Goal: Transaction & Acquisition: Purchase product/service

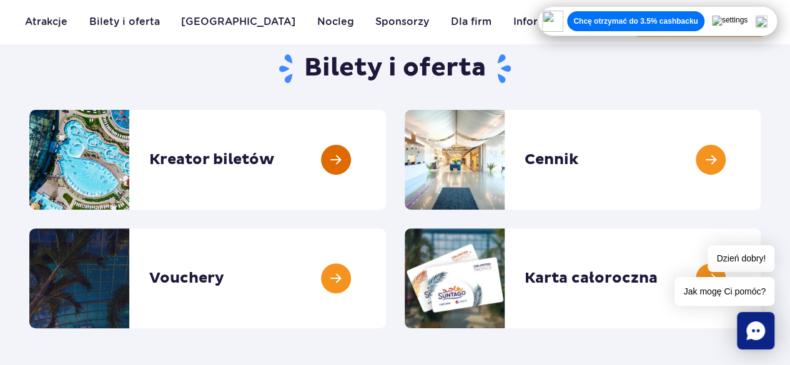
click at [386, 163] on link at bounding box center [386, 160] width 0 height 100
click at [760, 159] on link at bounding box center [760, 160] width 0 height 100
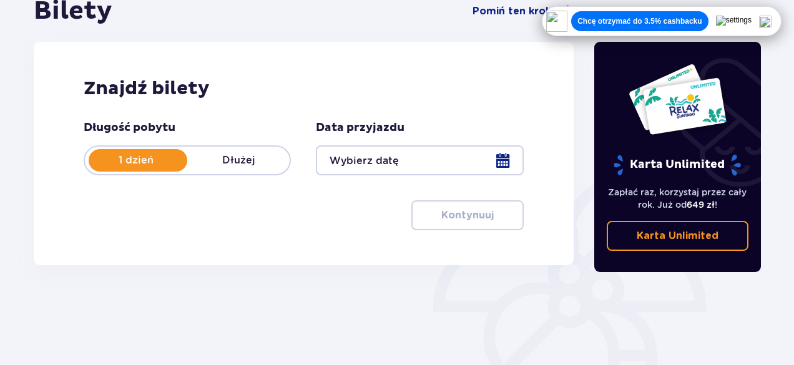
scroll to position [170, 0]
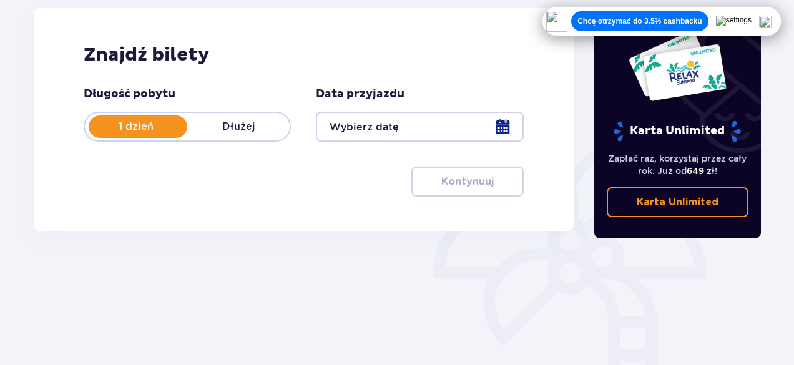
click at [504, 127] on div at bounding box center [419, 127] width 207 height 30
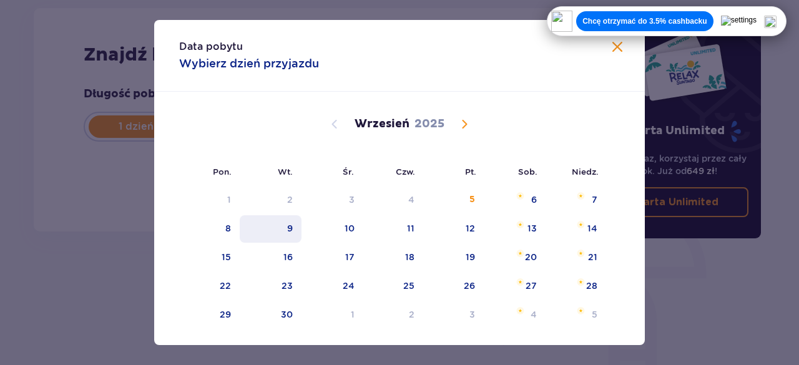
click at [288, 233] on div "9" at bounding box center [290, 228] width 6 height 12
type input "09.09.25"
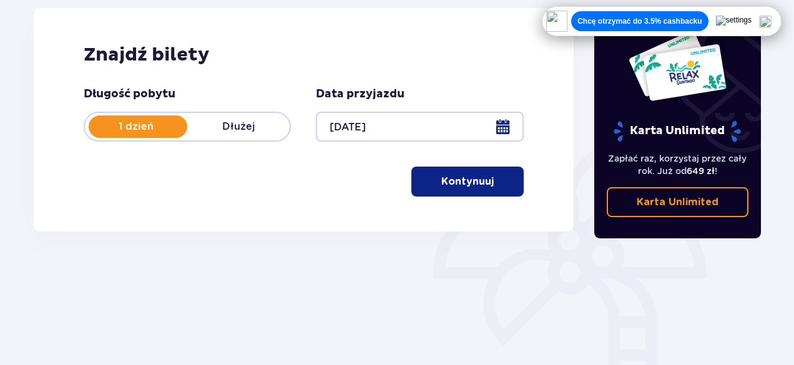
click at [477, 180] on p "Kontynuuj" at bounding box center [467, 182] width 52 height 14
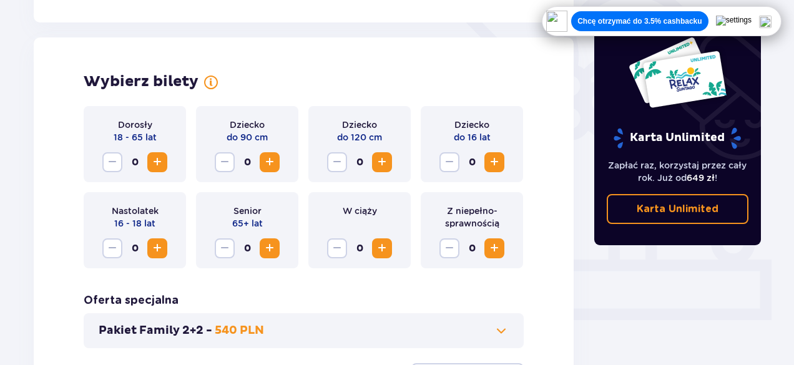
scroll to position [347, 0]
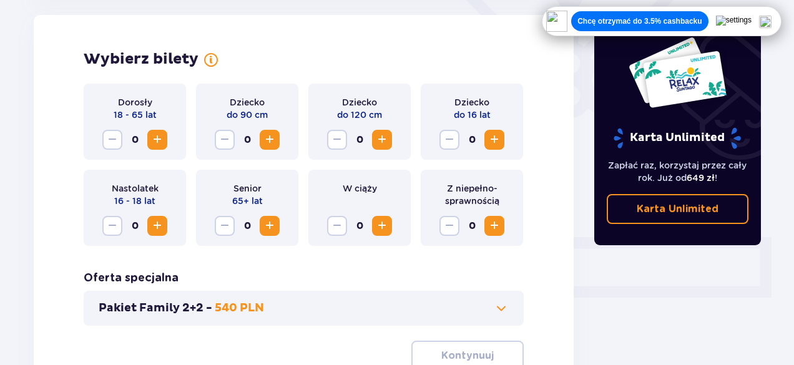
click at [160, 228] on span "Increase" at bounding box center [157, 225] width 15 height 15
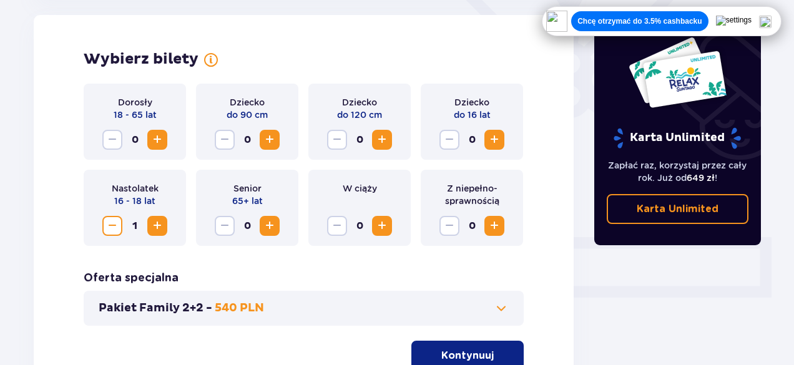
click at [160, 228] on span "Increase" at bounding box center [157, 225] width 15 height 15
click at [159, 141] on span "Increase" at bounding box center [157, 139] width 15 height 15
click at [628, 308] on div "Karta Unlimited Zapłać raz, korzystaj przez cały rok. Już od 649 zł ! Karta Unl…" at bounding box center [677, 95] width 187 height 621
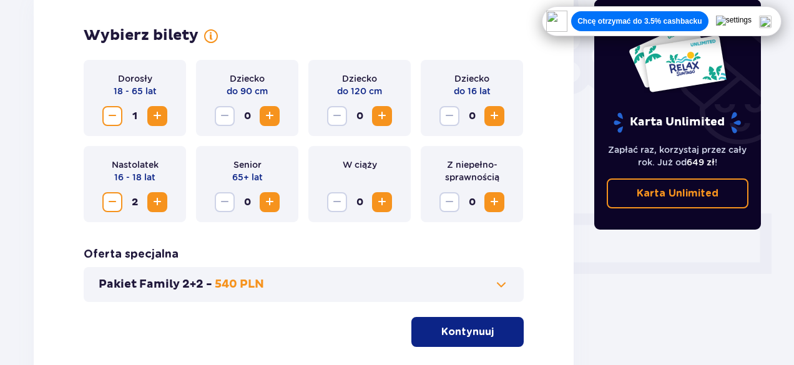
scroll to position [370, 0]
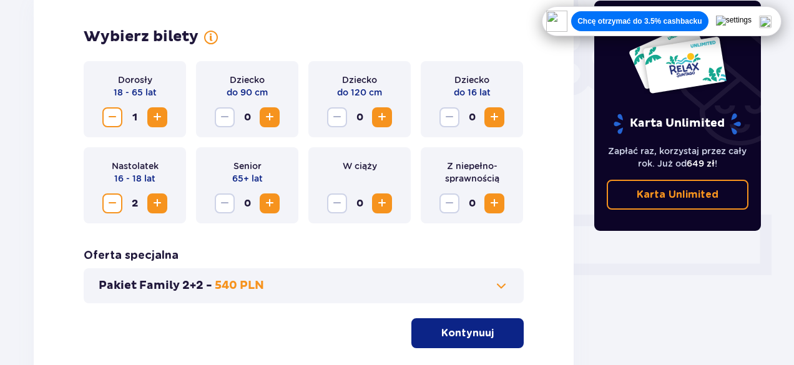
click at [485, 331] on button "Kontynuuj" at bounding box center [467, 333] width 112 height 30
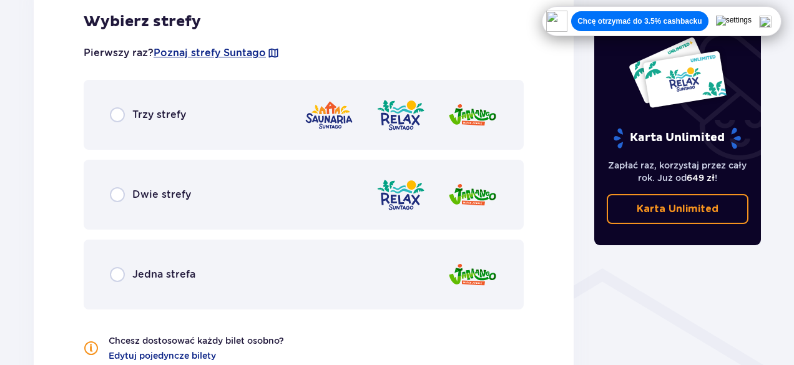
scroll to position [743, 0]
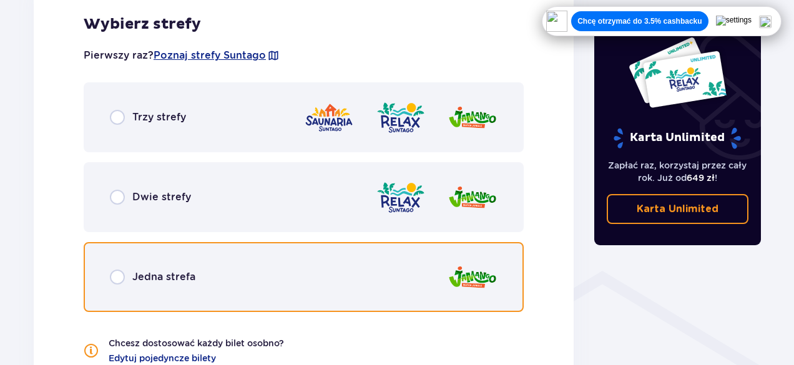
click at [115, 273] on input "radio" at bounding box center [117, 277] width 15 height 15
radio input "true"
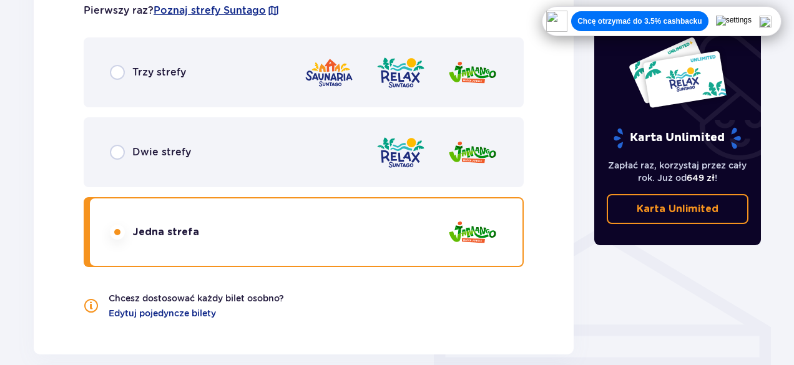
scroll to position [787, 0]
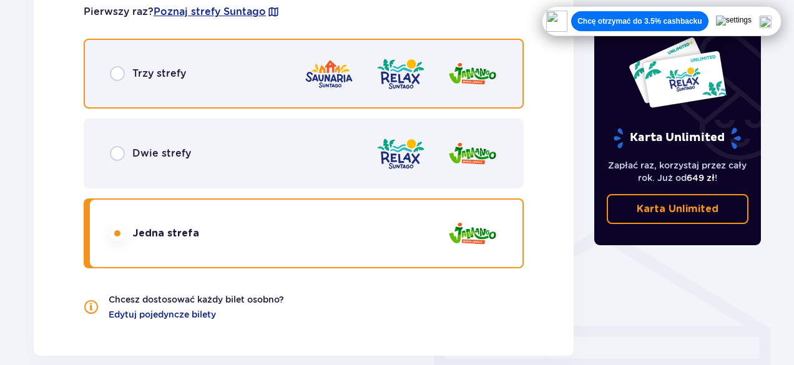
click at [112, 69] on input "radio" at bounding box center [117, 73] width 15 height 15
radio input "true"
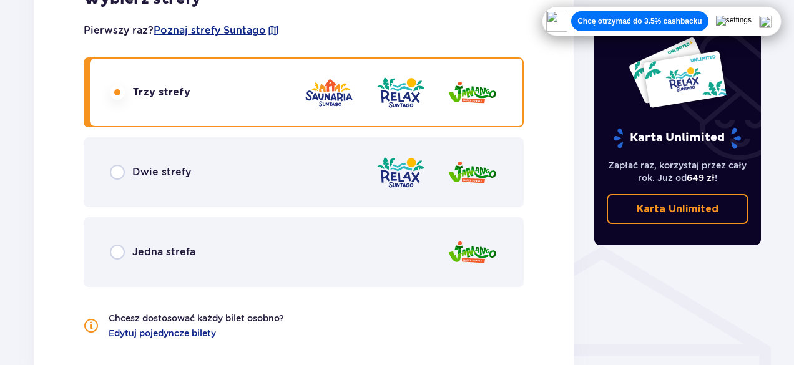
scroll to position [767, 0]
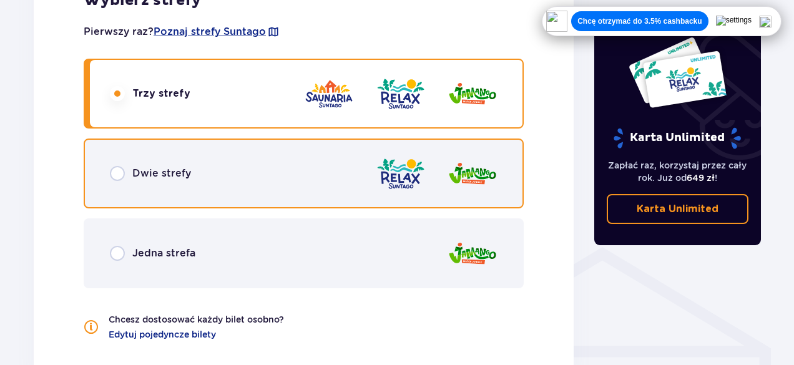
click at [118, 174] on input "radio" at bounding box center [117, 173] width 15 height 15
radio input "true"
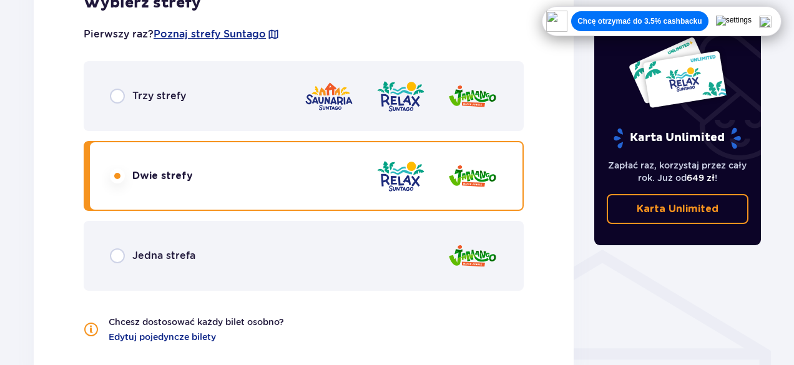
scroll to position [764, 0]
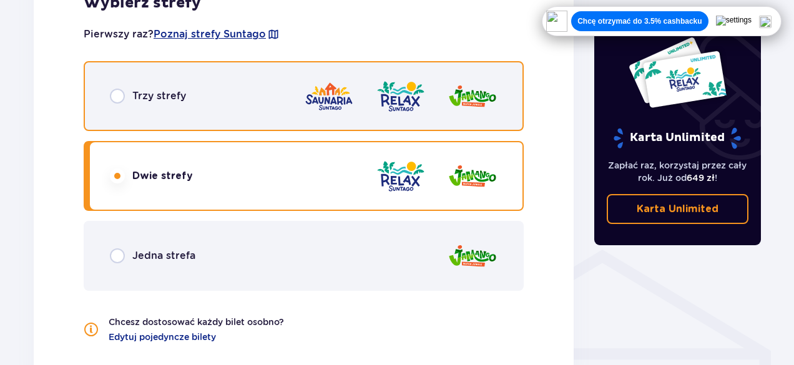
click at [116, 99] on input "radio" at bounding box center [117, 96] width 15 height 15
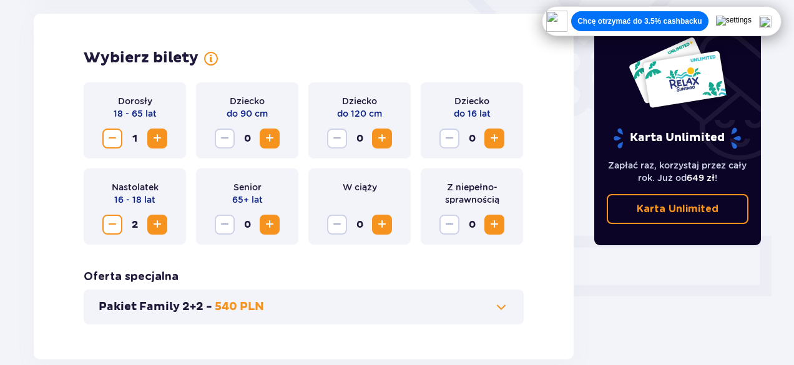
scroll to position [345, 0]
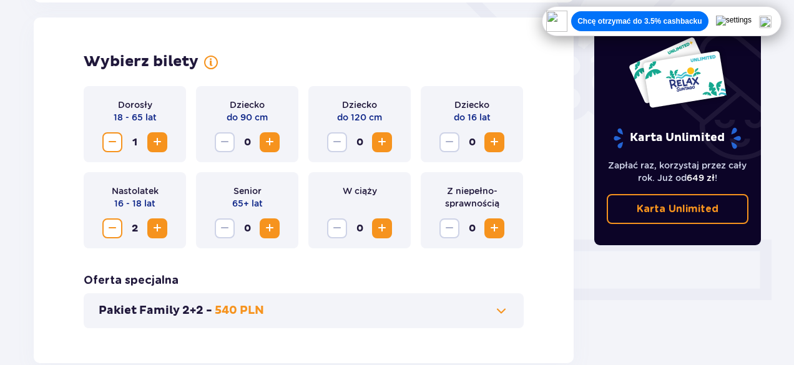
click at [162, 144] on span "Increase" at bounding box center [157, 142] width 15 height 15
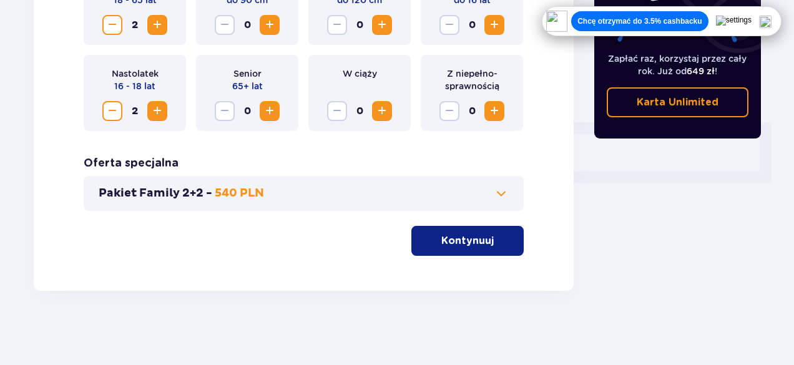
click at [447, 245] on p "Kontynuuj" at bounding box center [467, 241] width 52 height 14
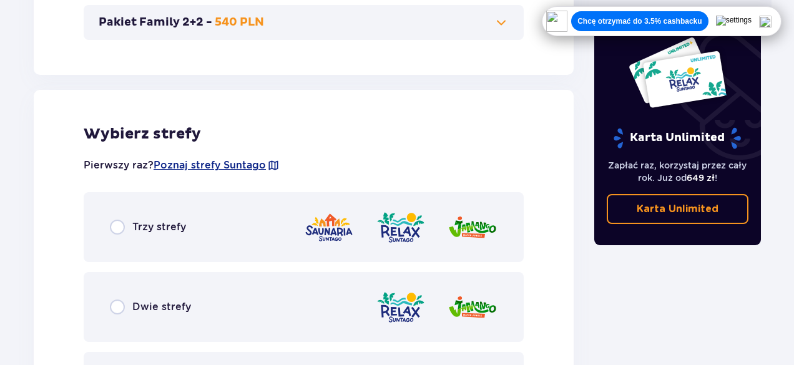
scroll to position [624, 0]
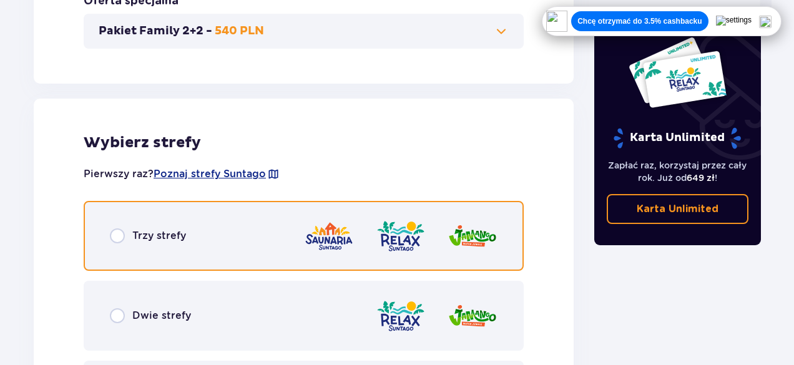
click at [117, 236] on input "radio" at bounding box center [117, 235] width 15 height 15
radio input "true"
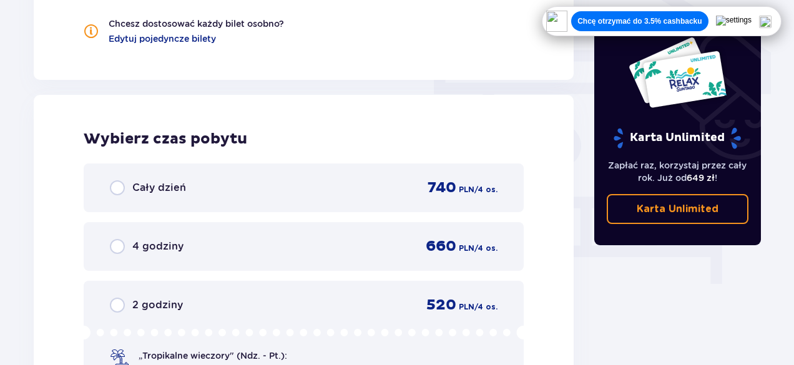
scroll to position [1064, 0]
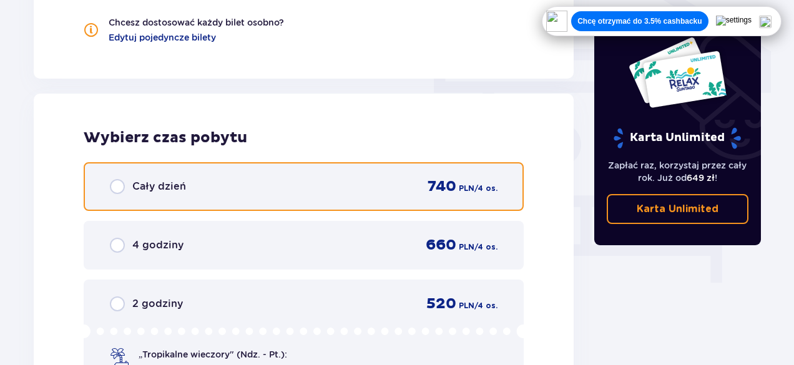
click at [116, 188] on input "radio" at bounding box center [117, 186] width 15 height 15
radio input "true"
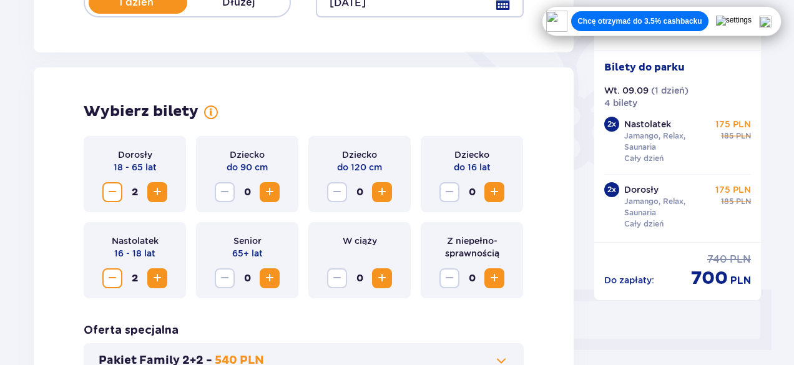
scroll to position [296, 0]
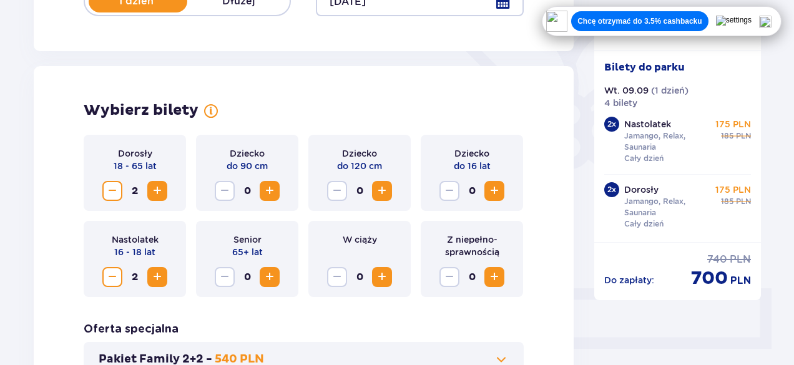
click at [109, 187] on span "Decrease" at bounding box center [112, 191] width 15 height 15
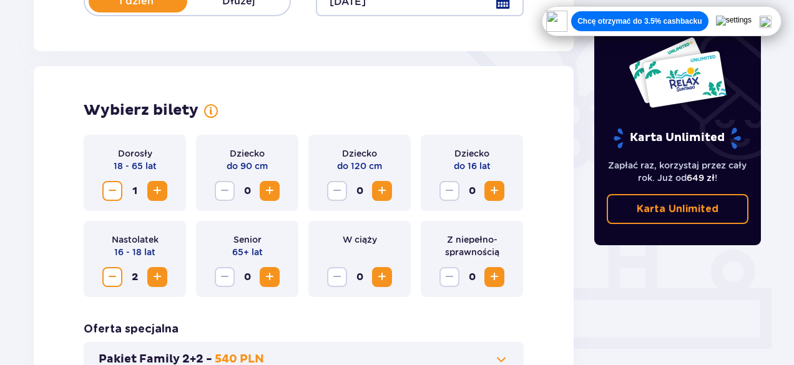
click at [115, 283] on span "Decrease" at bounding box center [112, 277] width 15 height 15
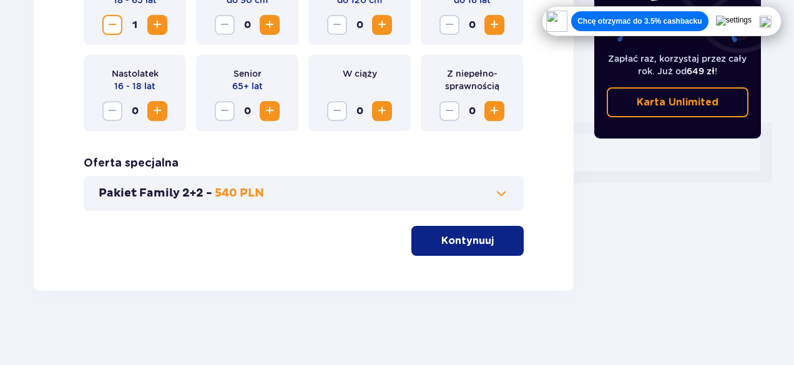
click at [457, 254] on button "Kontynuuj" at bounding box center [467, 241] width 112 height 30
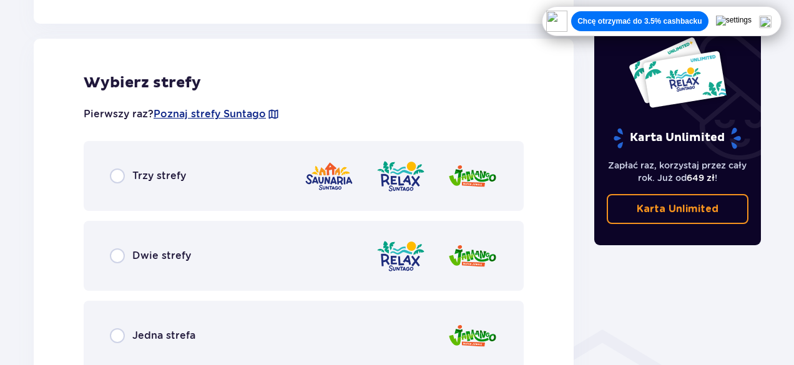
scroll to position [693, 0]
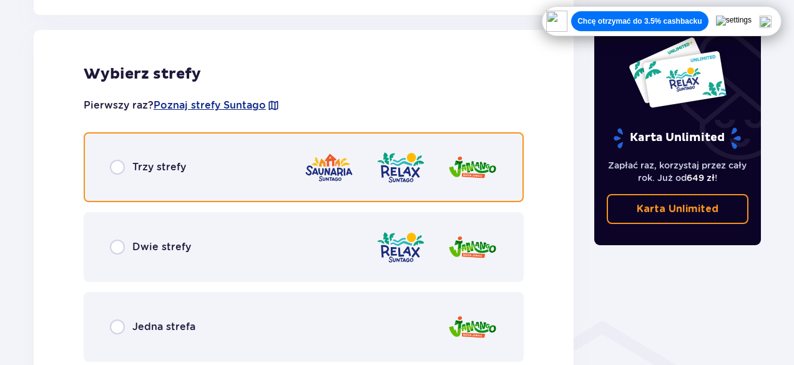
click at [114, 164] on input "radio" at bounding box center [117, 167] width 15 height 15
radio input "true"
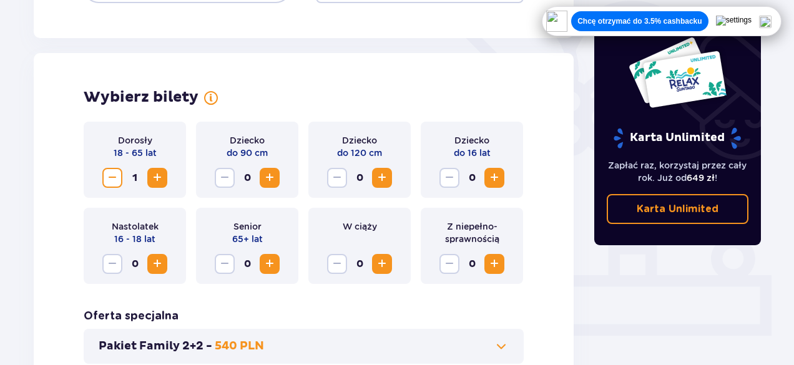
scroll to position [308, 0]
click at [155, 266] on span "Increase" at bounding box center [157, 264] width 15 height 15
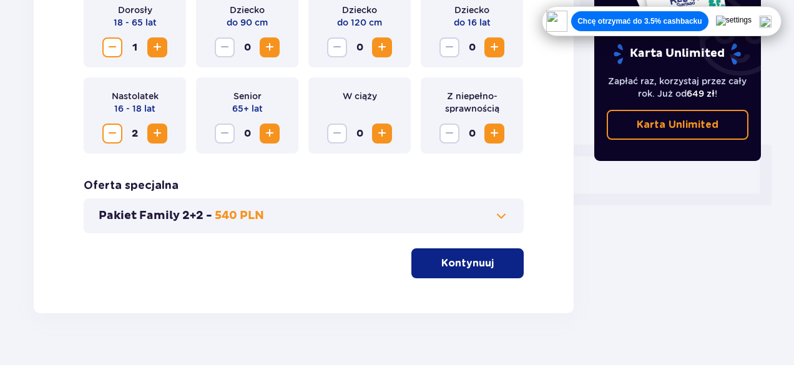
scroll to position [462, 0]
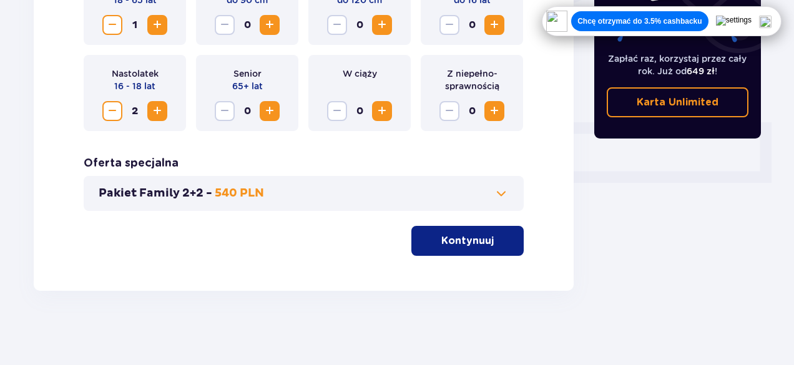
click at [453, 247] on p "Kontynuuj" at bounding box center [467, 241] width 52 height 14
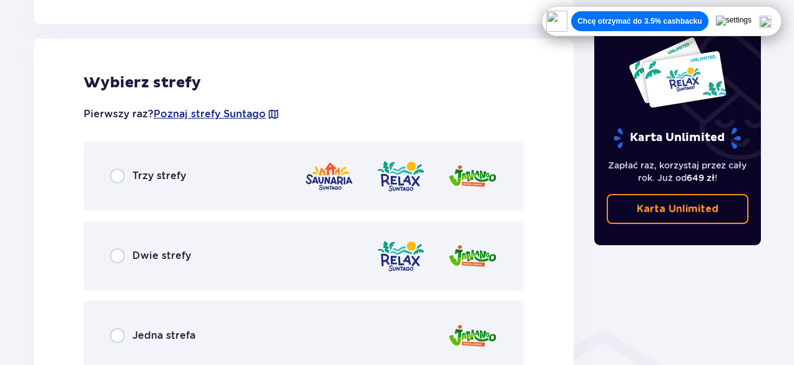
scroll to position [693, 0]
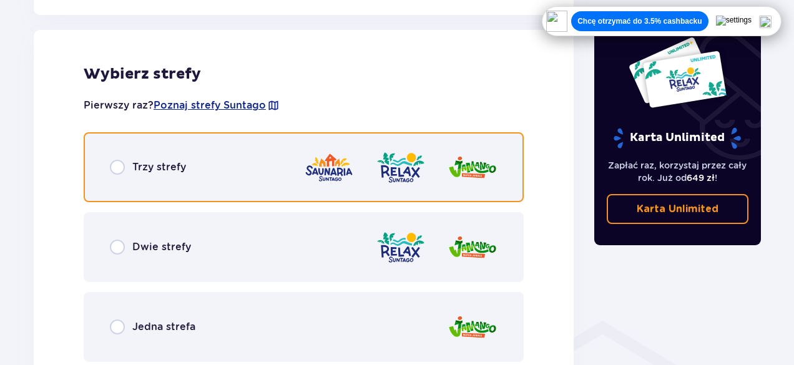
click at [119, 170] on input "radio" at bounding box center [117, 167] width 15 height 15
radio input "true"
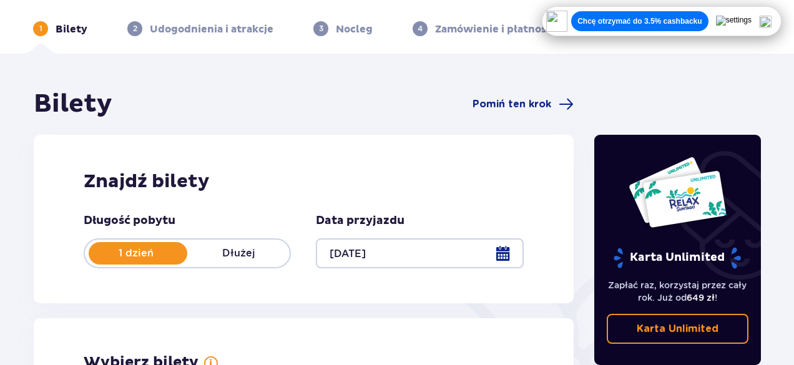
scroll to position [0, 0]
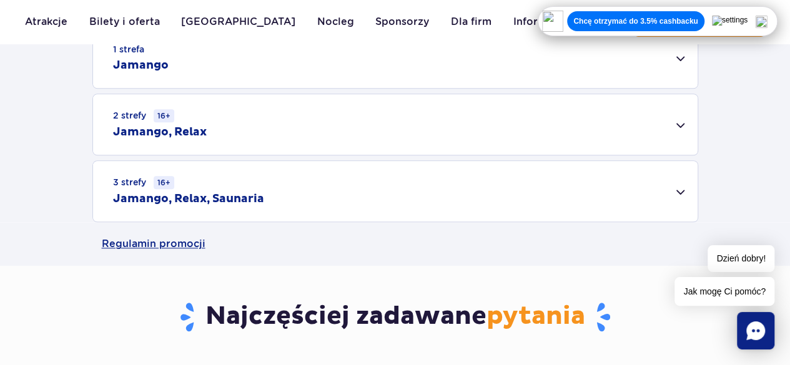
scroll to position [436, 0]
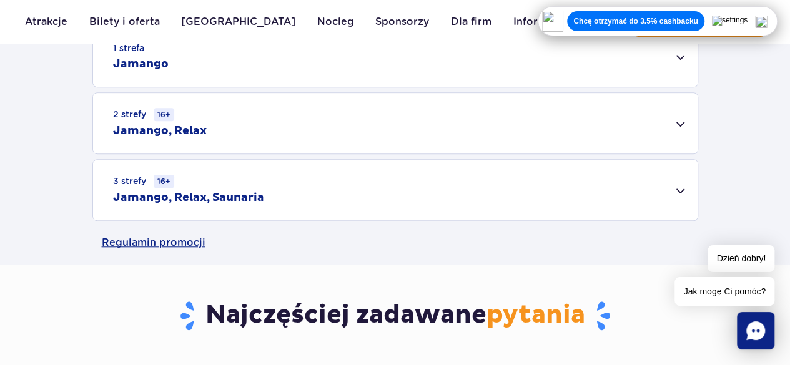
click at [679, 120] on div "2 strefy 16+ Jamango, Relax" at bounding box center [395, 123] width 604 height 61
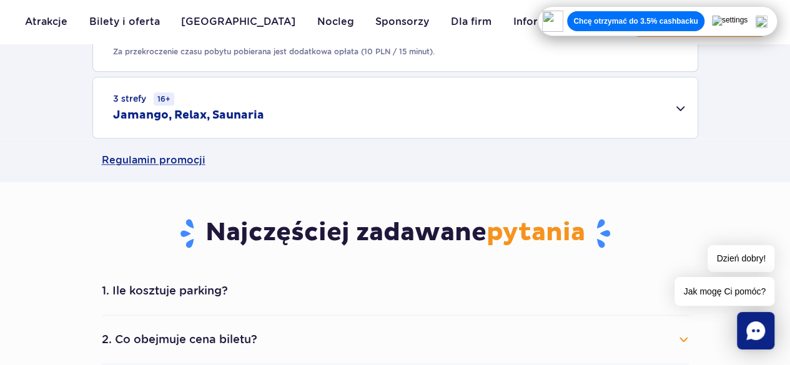
scroll to position [687, 0]
click at [680, 107] on div "3 strefy 16+ Jamango, Relax, Saunaria" at bounding box center [395, 107] width 604 height 61
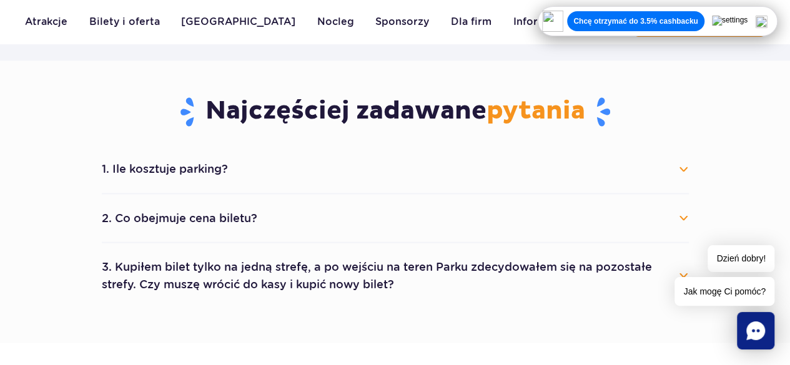
scroll to position [978, 0]
click at [681, 214] on button "2. Co obejmuje cena biletu?" at bounding box center [395, 217] width 587 height 27
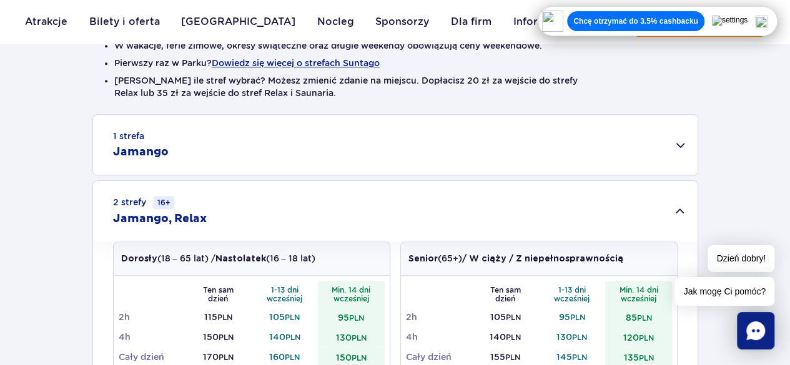
scroll to position [341, 0]
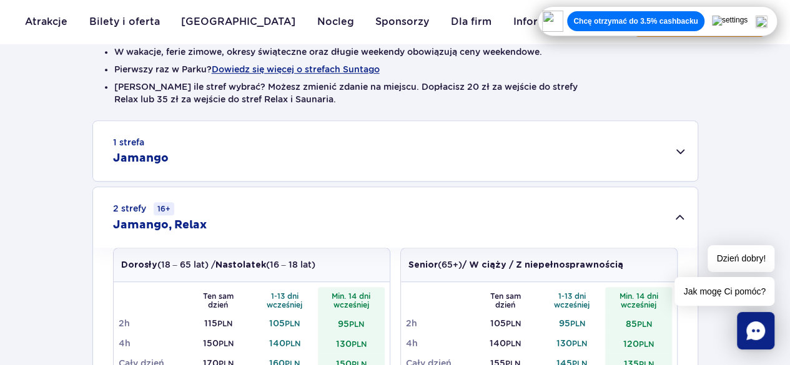
click at [767, 20] on img at bounding box center [761, 22] width 12 height 12
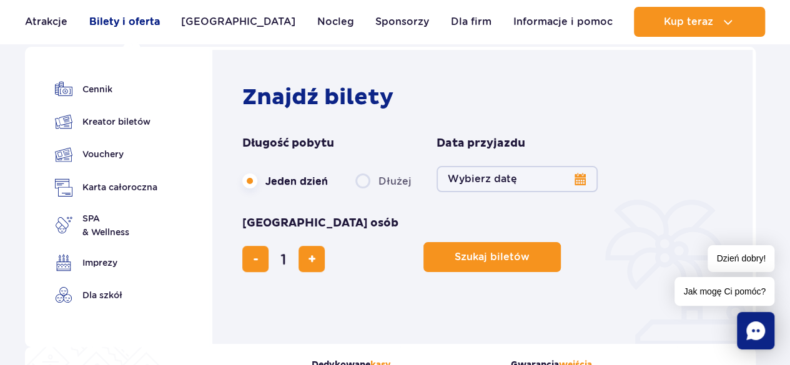
click at [134, 23] on link "Bilety i oferta" at bounding box center [124, 22] width 71 height 30
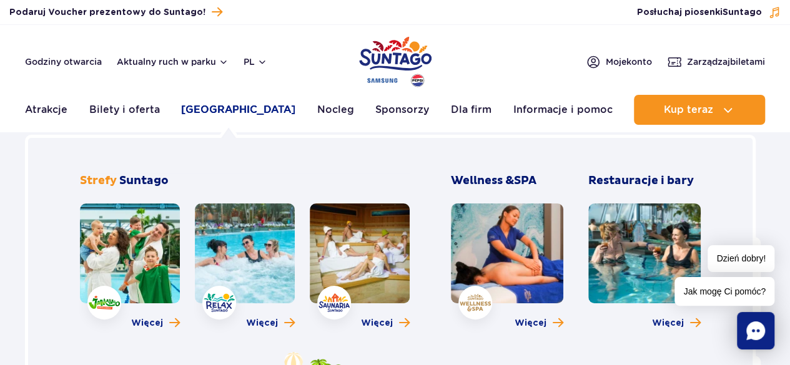
click at [227, 109] on link "Poznaj park" at bounding box center [238, 110] width 114 height 30
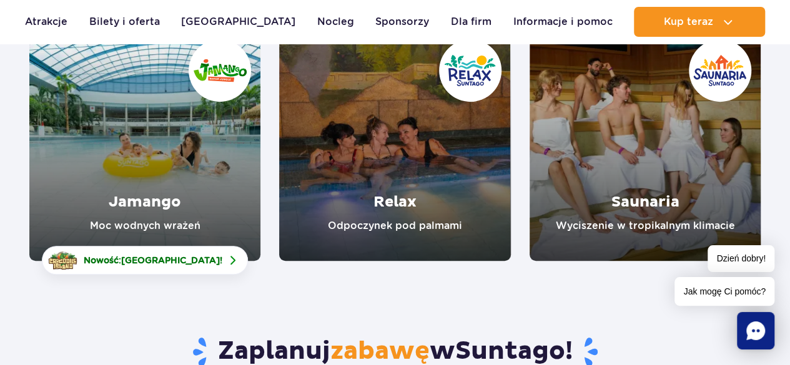
scroll to position [208, 0]
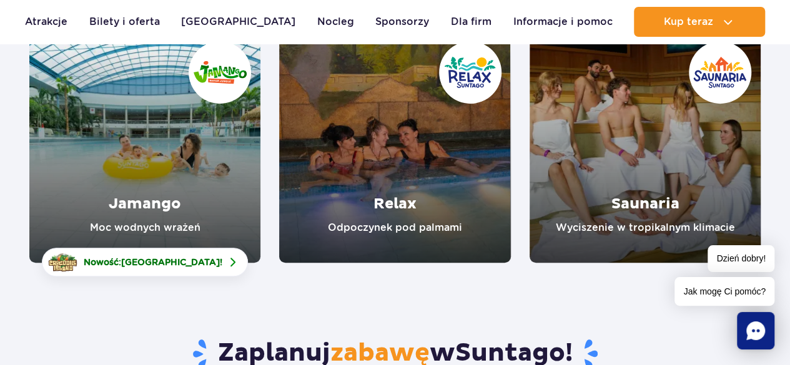
click at [172, 149] on link "Jamango" at bounding box center [144, 147] width 231 height 231
click at [363, 136] on link "Relax" at bounding box center [394, 147] width 231 height 231
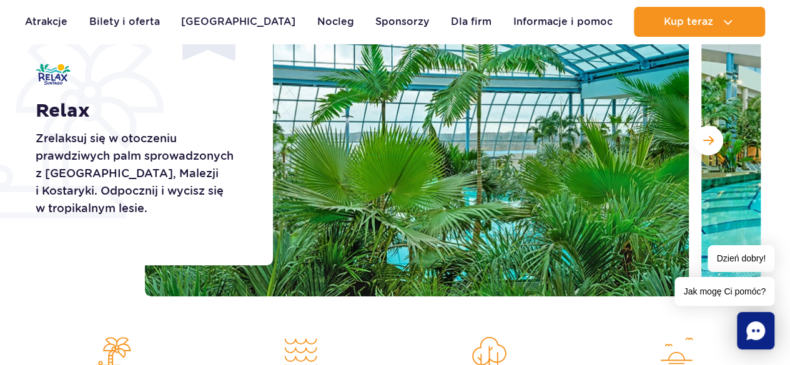
scroll to position [219, 0]
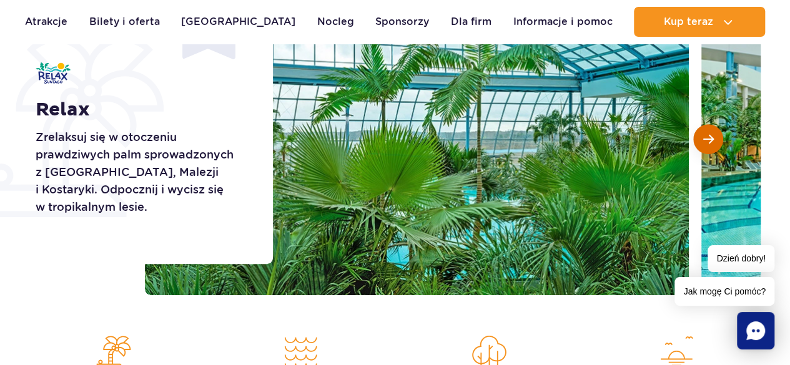
click at [703, 143] on span "Następny slajd" at bounding box center [708, 139] width 11 height 11
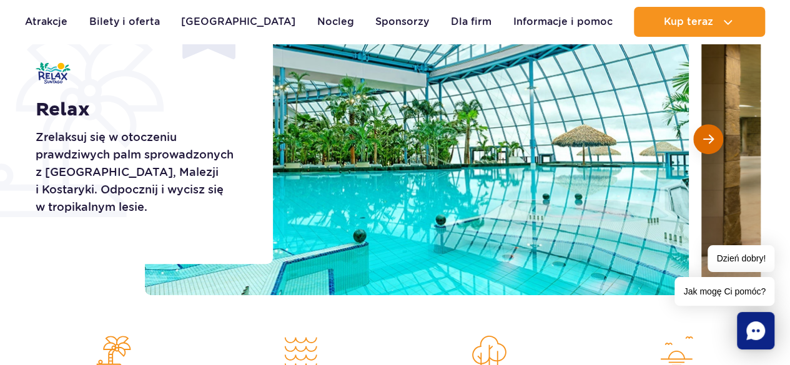
click at [703, 143] on span "Następny slajd" at bounding box center [708, 139] width 11 height 11
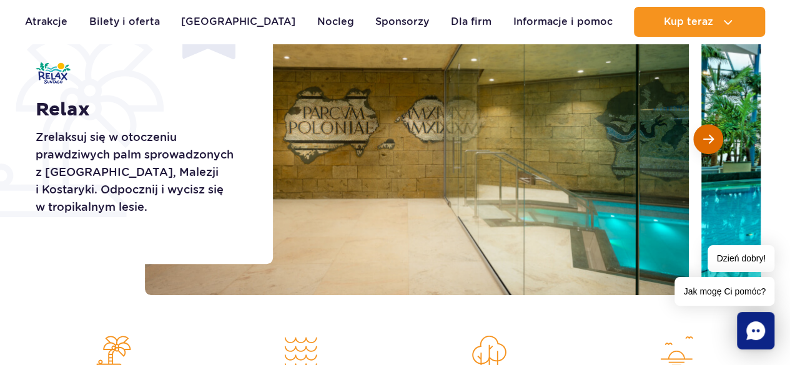
click at [703, 143] on span "Następny slajd" at bounding box center [708, 139] width 11 height 11
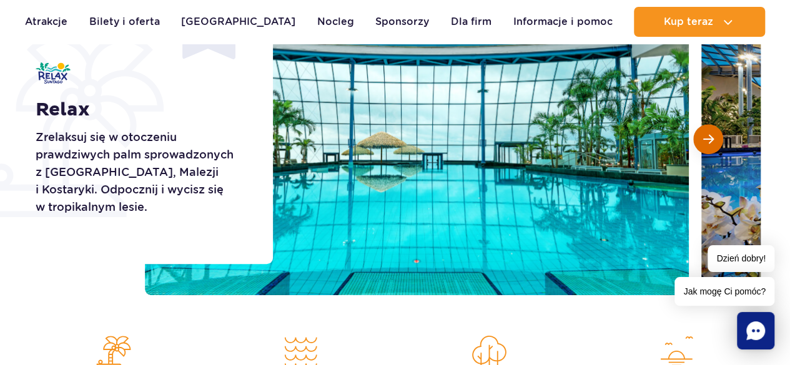
click at [703, 143] on span "Następny slajd" at bounding box center [708, 139] width 11 height 11
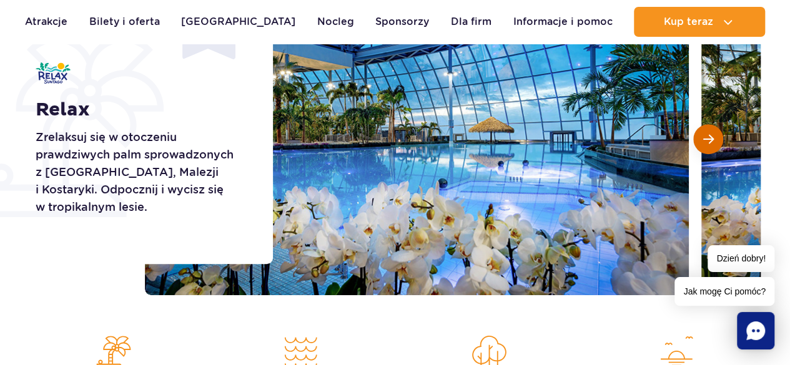
click at [703, 143] on span "Następny slajd" at bounding box center [708, 139] width 11 height 11
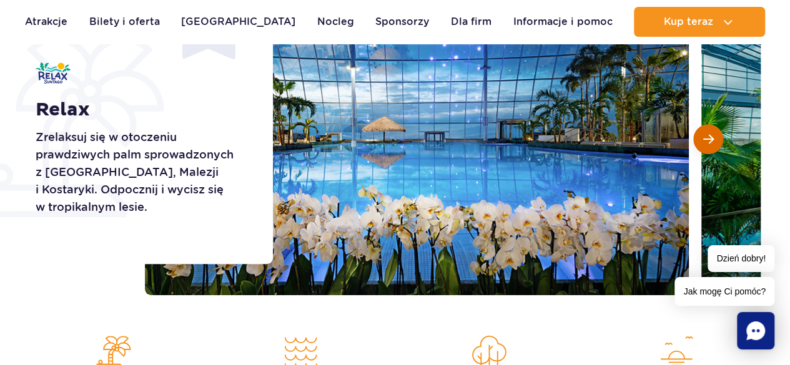
click at [703, 143] on span "Następny slajd" at bounding box center [708, 139] width 11 height 11
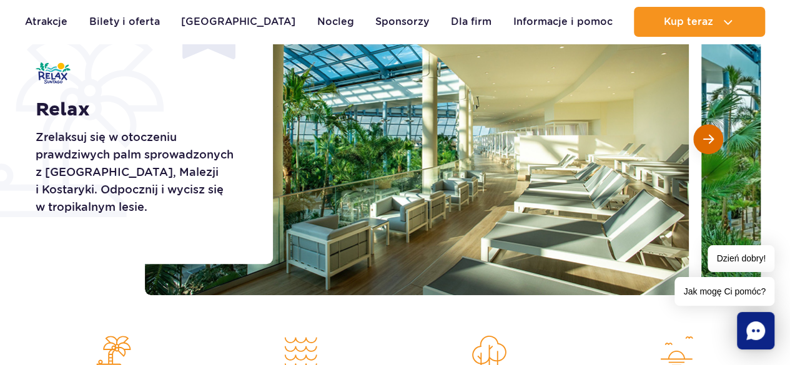
click at [703, 143] on span "Następny slajd" at bounding box center [708, 139] width 11 height 11
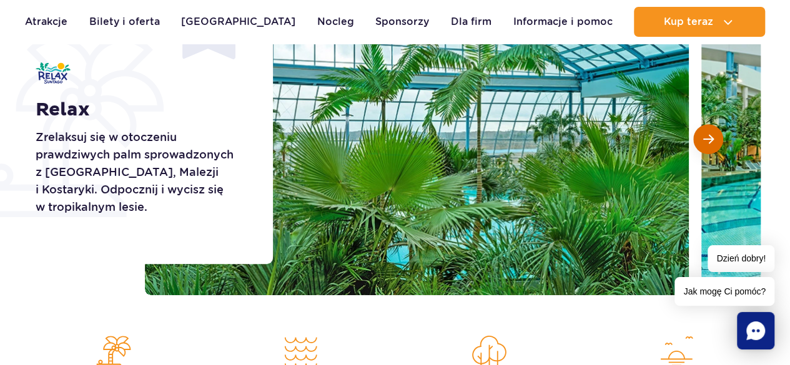
click at [703, 143] on span "Następny slajd" at bounding box center [708, 139] width 11 height 11
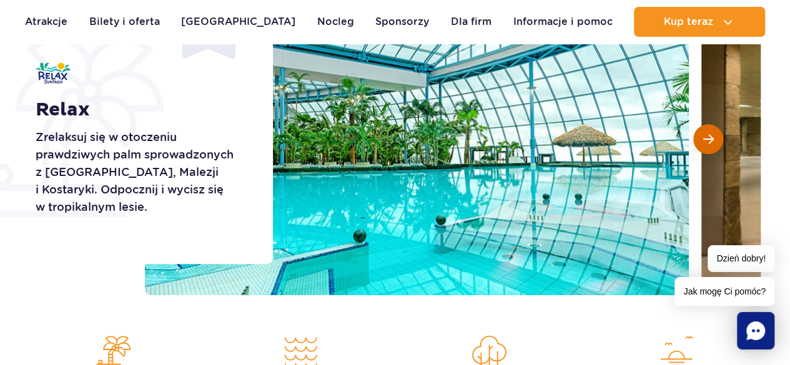
click at [703, 143] on span "Następny slajd" at bounding box center [708, 139] width 11 height 11
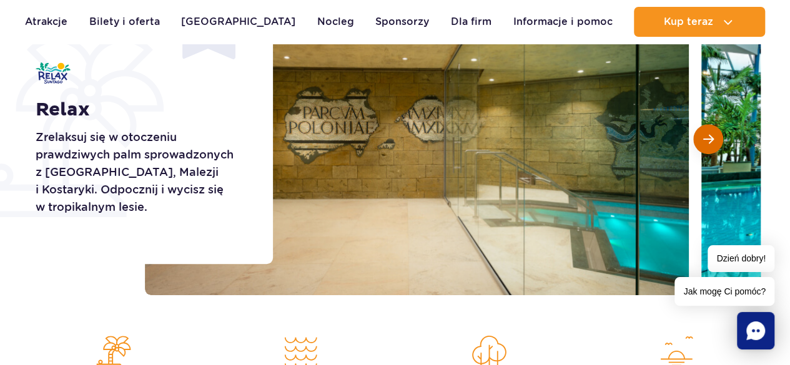
click at [703, 143] on span "Następny slajd" at bounding box center [708, 139] width 11 height 11
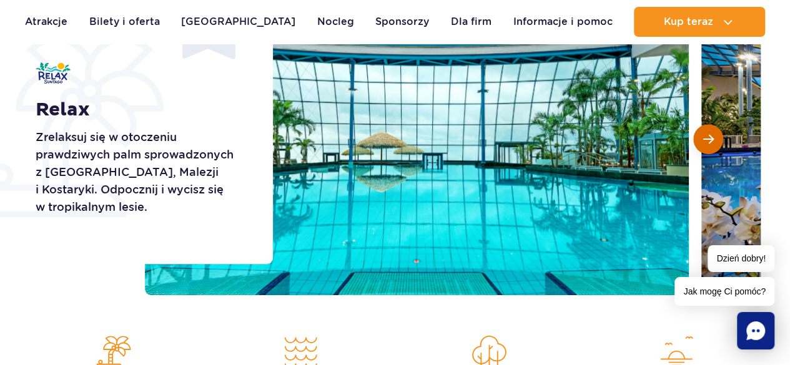
click at [703, 143] on span "Następny slajd" at bounding box center [708, 139] width 11 height 11
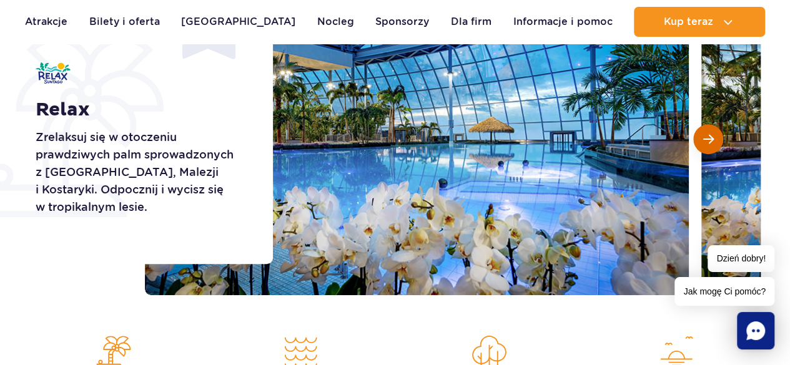
click at [703, 143] on span "Następny slajd" at bounding box center [708, 139] width 11 height 11
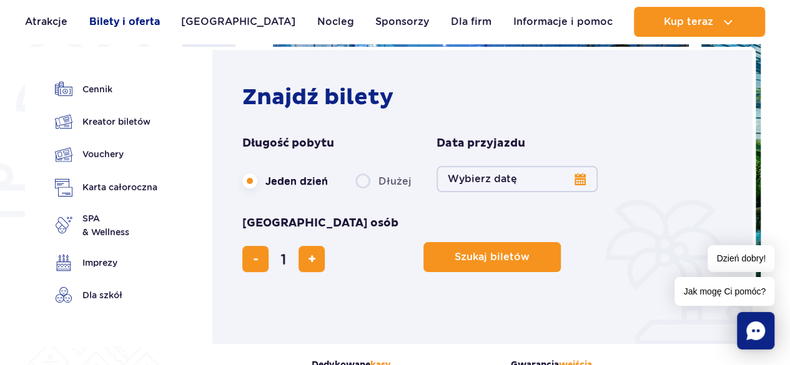
click at [127, 22] on link "Bilety i oferta" at bounding box center [124, 22] width 71 height 30
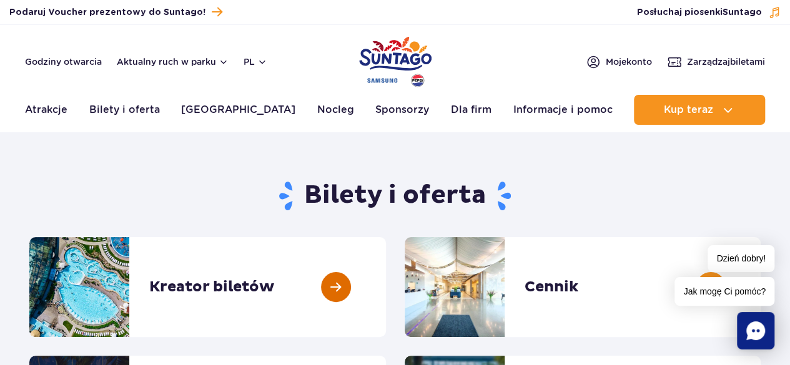
click at [386, 284] on link at bounding box center [386, 287] width 0 height 100
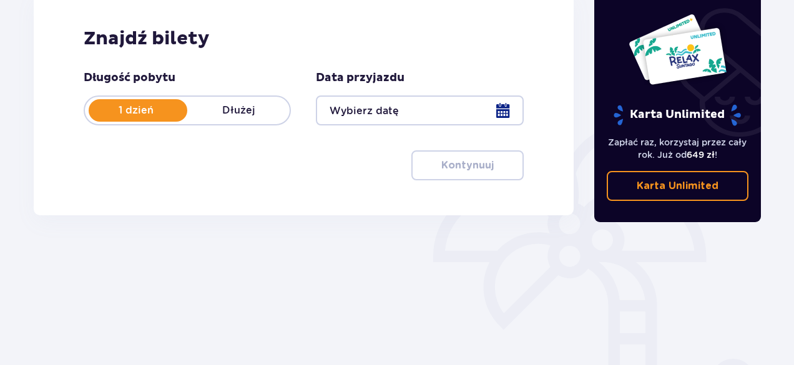
scroll to position [190, 0]
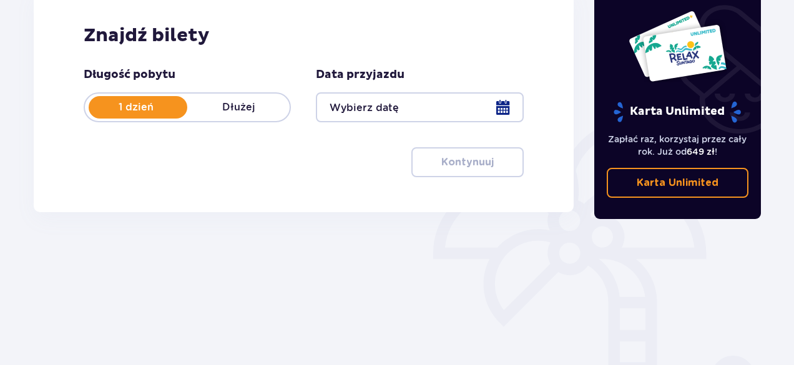
click at [502, 107] on div at bounding box center [419, 107] width 207 height 30
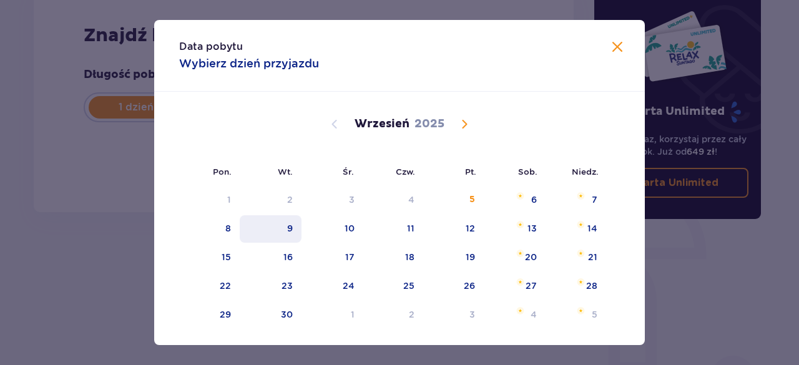
click at [288, 219] on div "9" at bounding box center [271, 228] width 62 height 27
type input "[DATE]"
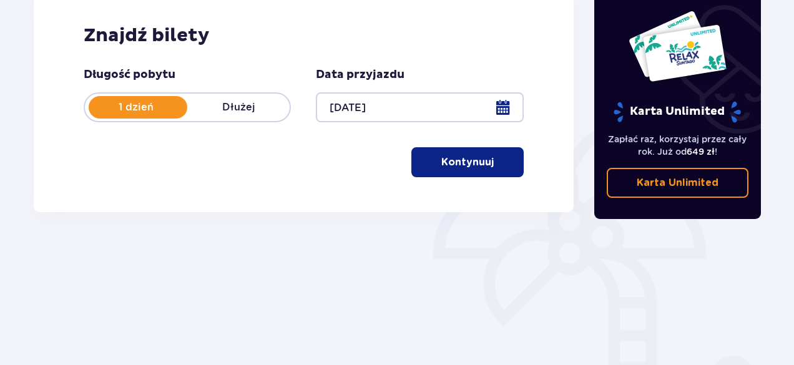
click at [449, 172] on button "Kontynuuj" at bounding box center [467, 162] width 112 height 30
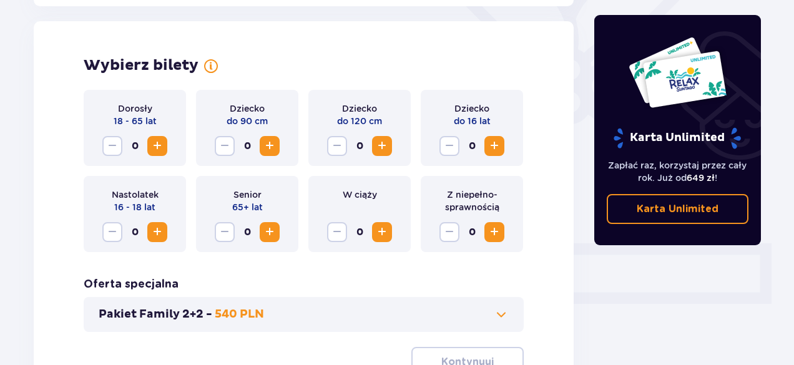
scroll to position [347, 0]
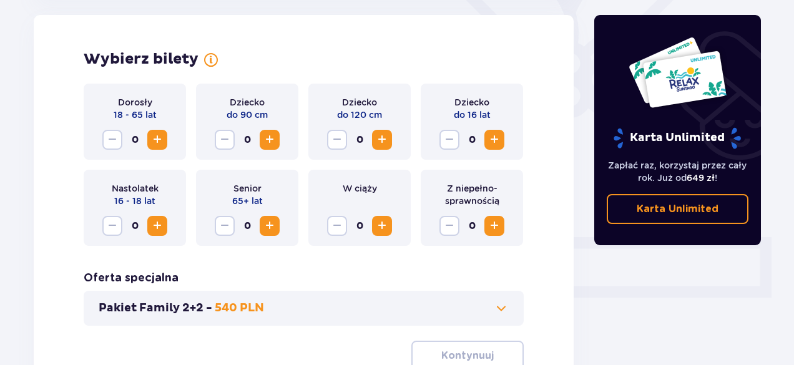
click at [152, 229] on span "Increase" at bounding box center [157, 225] width 15 height 15
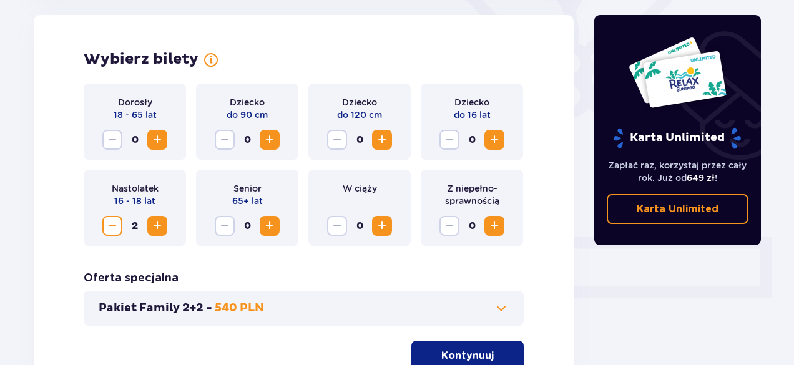
click at [158, 138] on span "Increase" at bounding box center [157, 139] width 15 height 15
